Goal: Find specific page/section: Find specific page/section

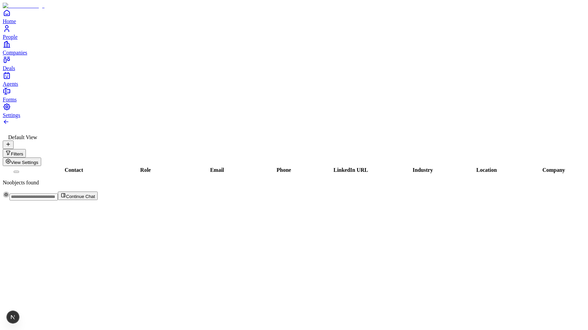
scroll to position [0, 1]
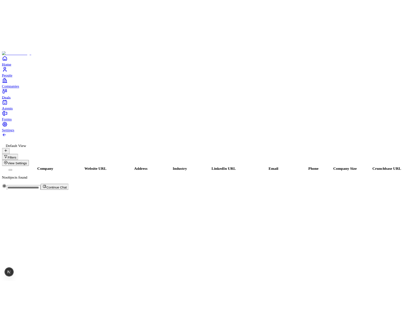
scroll to position [0, -2]
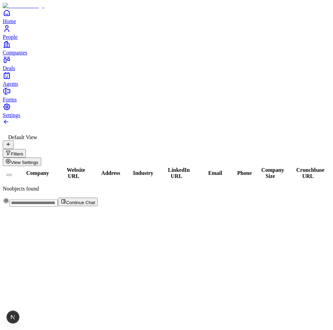
click at [330, 118] on div "Default View Filters View Settings Company Website URL Address Industry LinkedI…" at bounding box center [166, 162] width 327 height 88
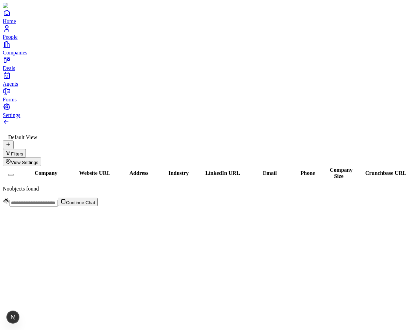
click at [206, 166] on div "Company Website URL Address Industry LinkedIn URL Email Phone Company Size Crun…" at bounding box center [206, 179] width 407 height 26
click at [184, 166] on div "Company Website URL Address Industry LinkedIn URL Email Phone Company Size Crun…" at bounding box center [206, 179] width 407 height 26
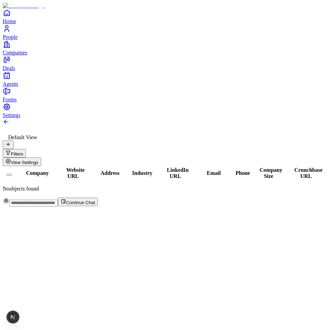
click at [26, 149] on button "Filters" at bounding box center [14, 153] width 23 height 9
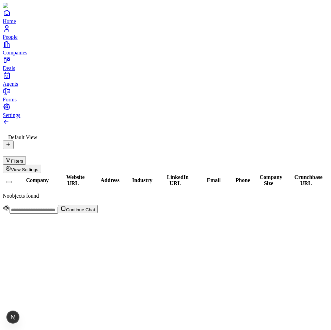
click at [303, 118] on div at bounding box center [165, 122] width 325 height 8
click at [38, 167] on span "View Settings" at bounding box center [25, 169] width 28 height 5
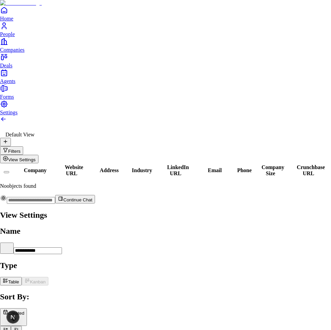
click at [128, 209] on div at bounding box center [165, 209] width 331 height 0
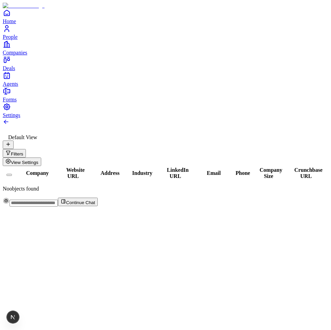
click at [14, 141] on button at bounding box center [8, 145] width 11 height 9
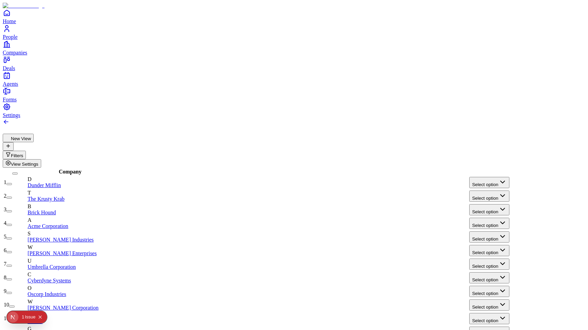
click at [19, 319] on div "0 1 Issue" at bounding box center [32, 317] width 27 height 11
click at [30, 319] on div "Issue" at bounding box center [30, 317] width 11 height 12
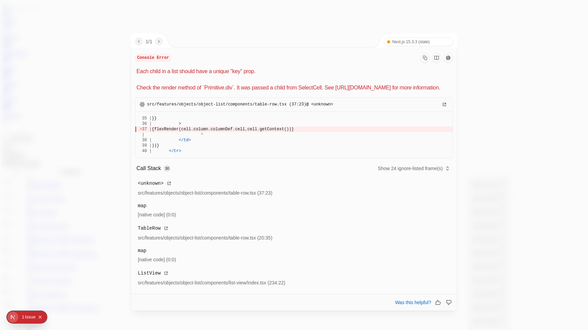
click at [74, 74] on div at bounding box center [294, 165] width 588 height 330
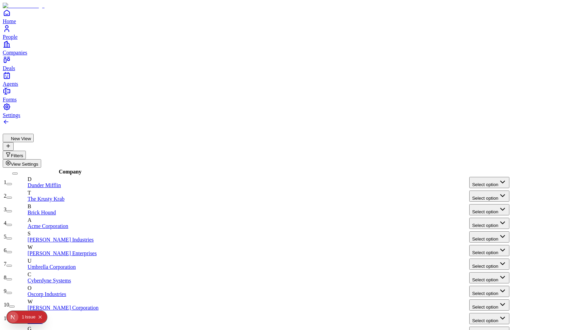
click at [10, 120] on link at bounding box center [6, 123] width 7 height 6
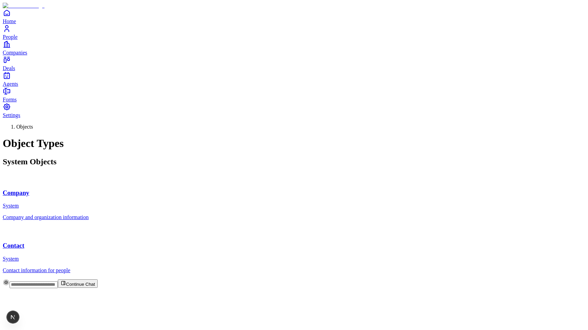
click at [131, 173] on div "Company System" at bounding box center [294, 191] width 583 height 36
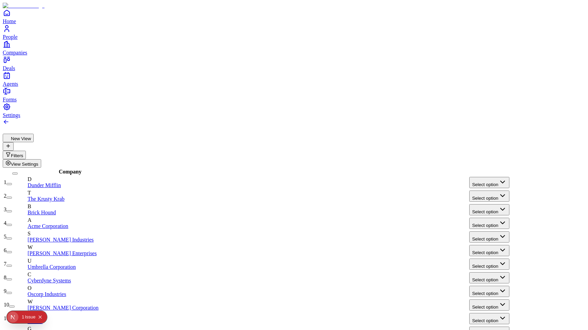
click at [38, 162] on span "View Settings" at bounding box center [25, 164] width 28 height 5
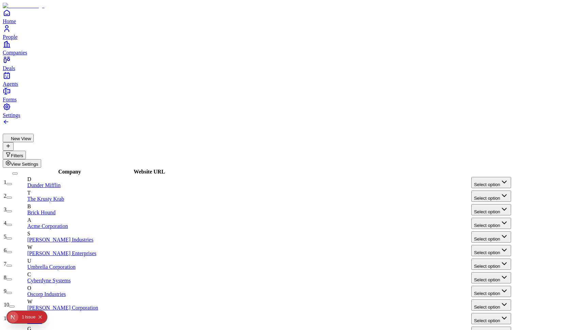
click at [28, 315] on div "Issue" at bounding box center [30, 317] width 11 height 12
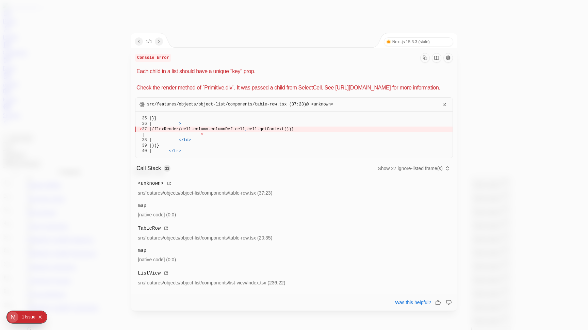
click at [191, 132] on span "{flexRender(cell" at bounding box center [171, 129] width 39 height 5
drag, startPoint x: 194, startPoint y: 139, endPoint x: 214, endPoint y: 140, distance: 19.7
click at [191, 132] on span "{flexRender(cell" at bounding box center [171, 129] width 39 height 5
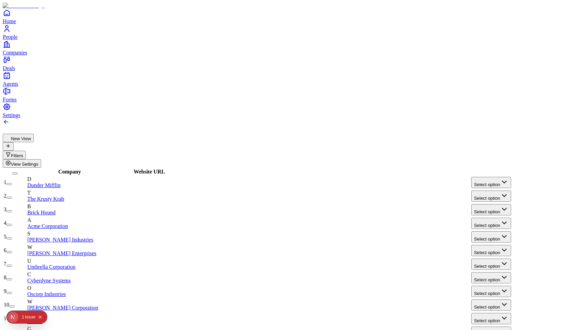
click at [27, 315] on div "Issue" at bounding box center [30, 317] width 11 height 12
click at [26, 321] on div "Issue" at bounding box center [30, 317] width 11 height 12
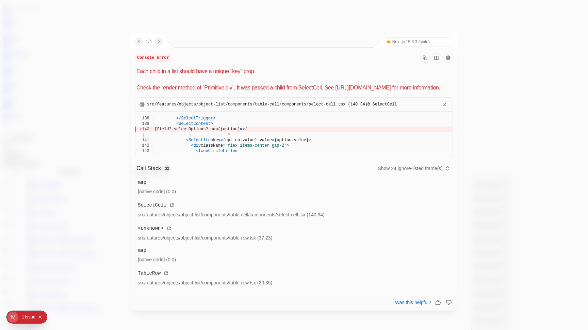
click at [169, 132] on span "{field" at bounding box center [161, 129] width 15 height 5
drag, startPoint x: 187, startPoint y: 138, endPoint x: 268, endPoint y: 139, distance: 80.7
click at [268, 132] on div "> 140 | {field ? . selectOptions ? . map((option) => (" at bounding box center [294, 129] width 309 height 5
drag, startPoint x: 185, startPoint y: 138, endPoint x: 319, endPoint y: 138, distance: 133.7
click at [319, 132] on div "> 140 | {field ? . selectOptions ? . map((option) => (" at bounding box center [294, 129] width 309 height 5
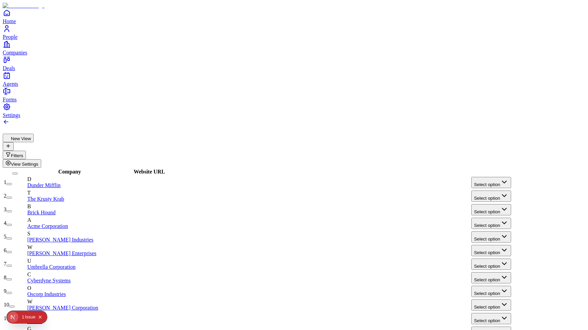
click at [27, 314] on div "Issue" at bounding box center [30, 317] width 11 height 12
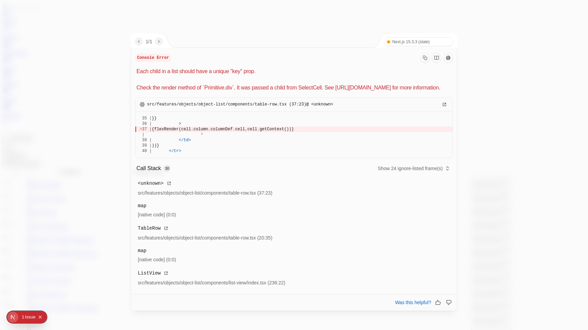
drag, startPoint x: 185, startPoint y: 138, endPoint x: 341, endPoint y: 137, distance: 155.9
click at [342, 132] on div "> 37 | {flexRender(cell . column . columnDef . cell , cell . getContext())}" at bounding box center [294, 129] width 309 height 5
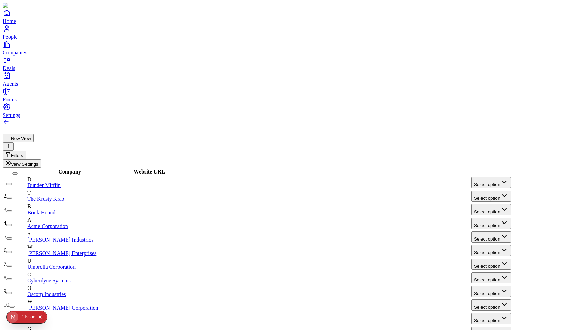
click at [29, 317] on div "Issue" at bounding box center [30, 317] width 11 height 12
